Goal: Check status: Check status

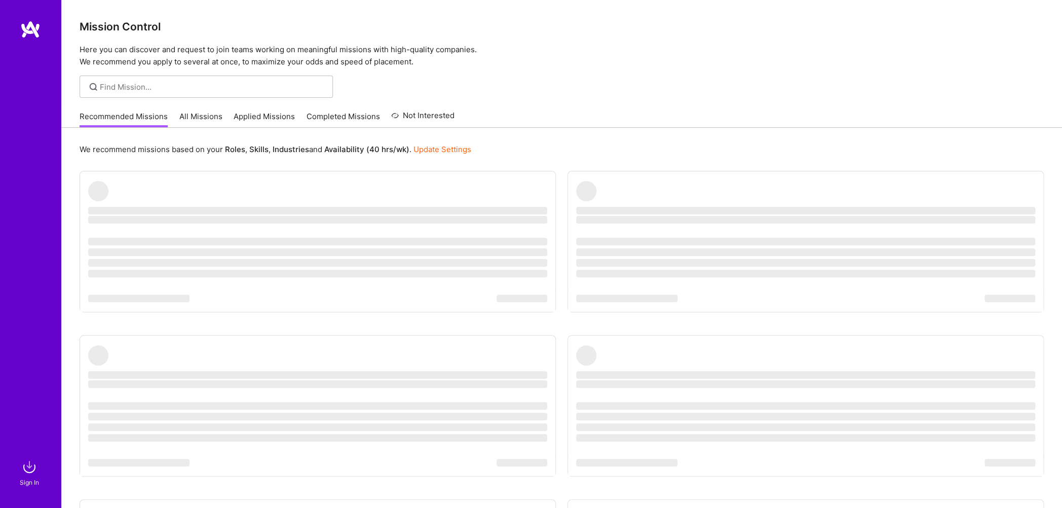
click at [34, 468] on img at bounding box center [29, 466] width 20 height 20
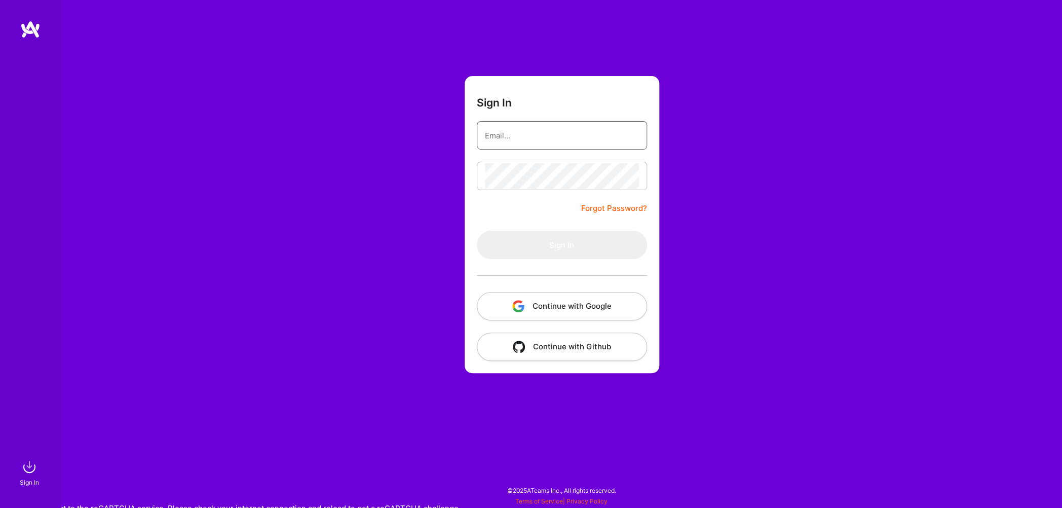
click at [534, 132] on input "email" at bounding box center [562, 136] width 154 height 26
type input "[EMAIL_ADDRESS][DOMAIN_NAME]"
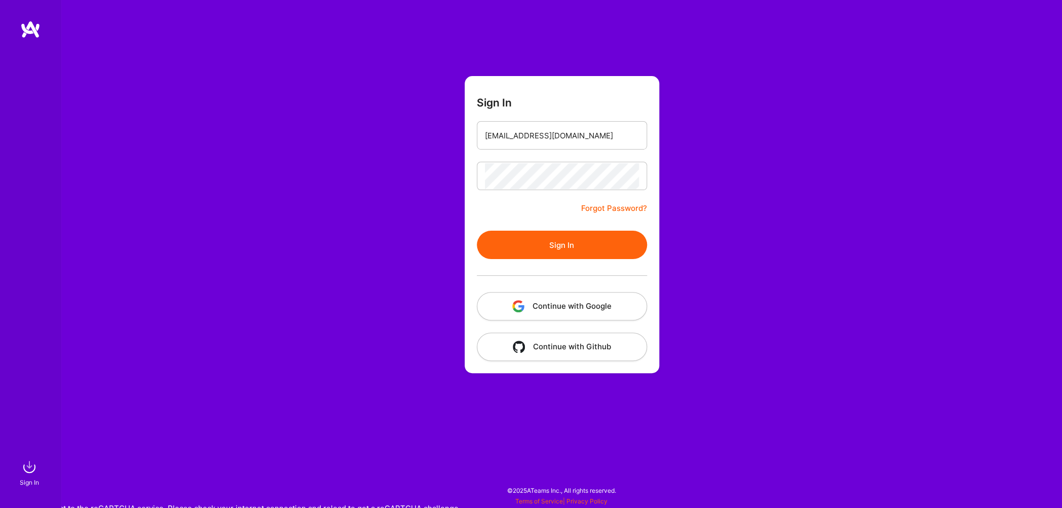
click at [532, 234] on button "Sign In" at bounding box center [562, 245] width 170 height 28
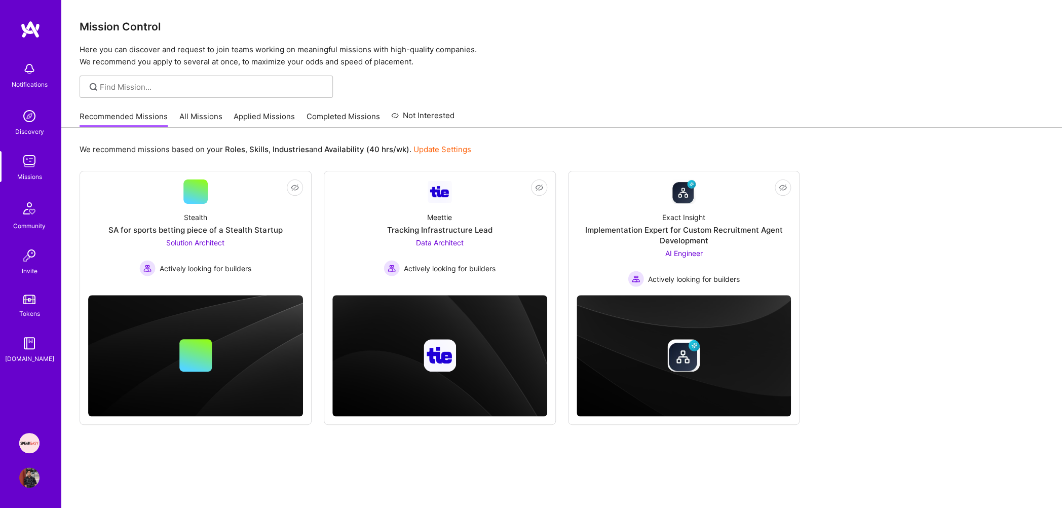
click at [258, 124] on link "Applied Missions" at bounding box center [264, 119] width 61 height 17
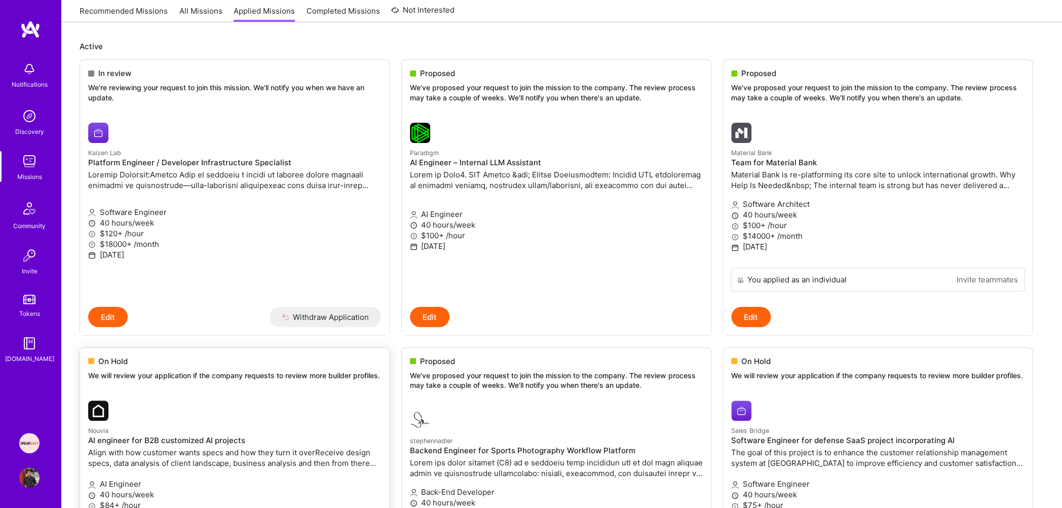
scroll to position [65, 0]
